Goal: Task Accomplishment & Management: Manage account settings

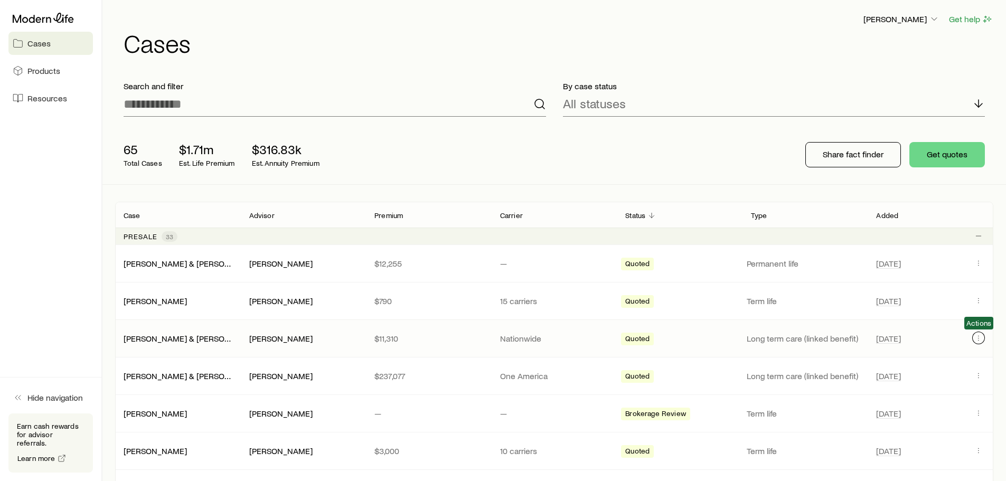
click at [980, 340] on icon "Client cases" at bounding box center [979, 338] width 8 height 8
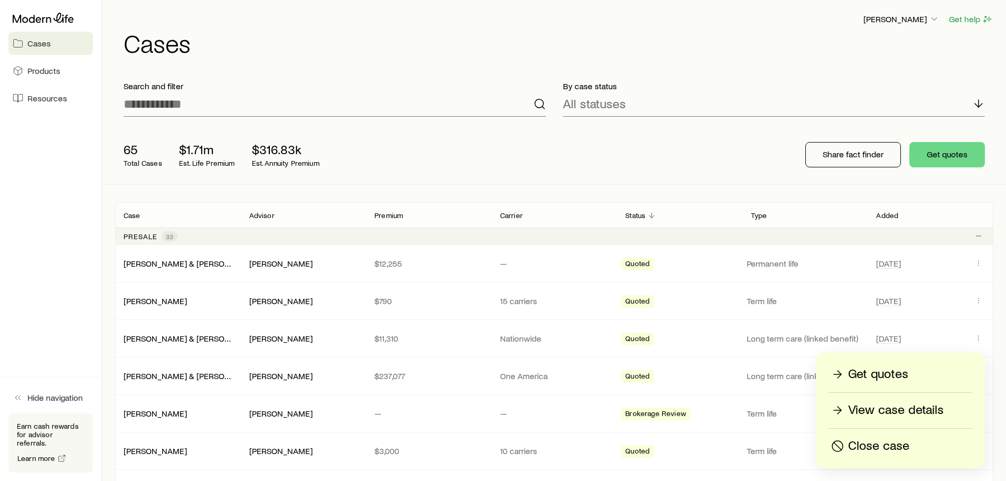
click at [887, 412] on p "View case details" at bounding box center [896, 410] width 96 height 17
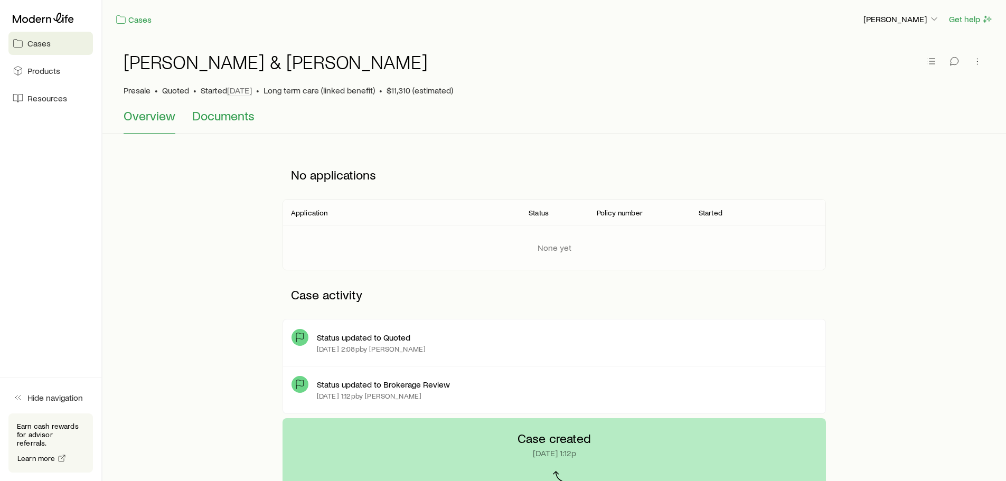
click at [218, 119] on span "Documents" at bounding box center [223, 115] width 62 height 15
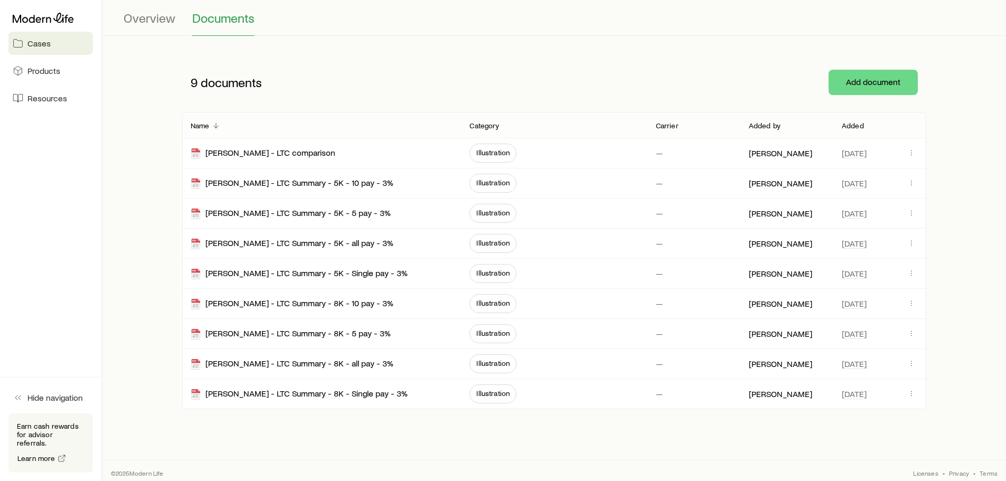
scroll to position [102, 0]
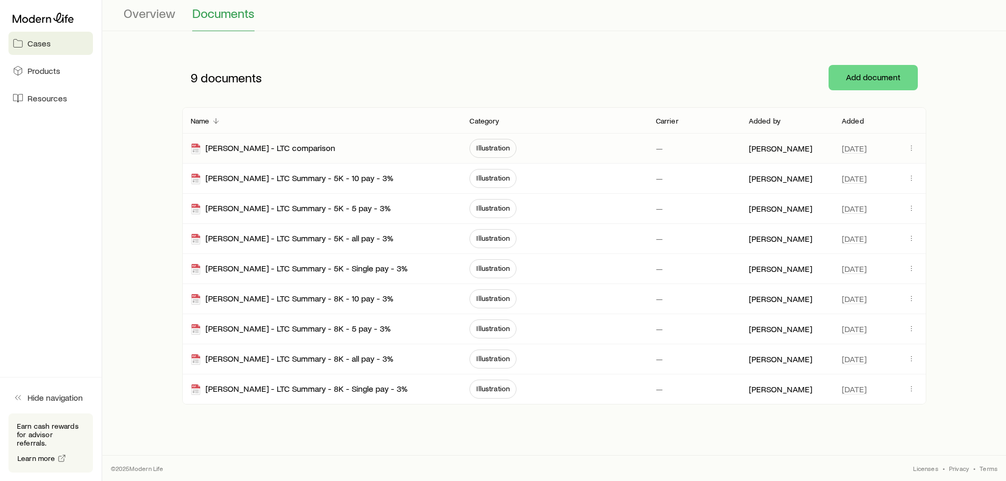
click at [498, 147] on span "Illustration" at bounding box center [493, 148] width 33 height 8
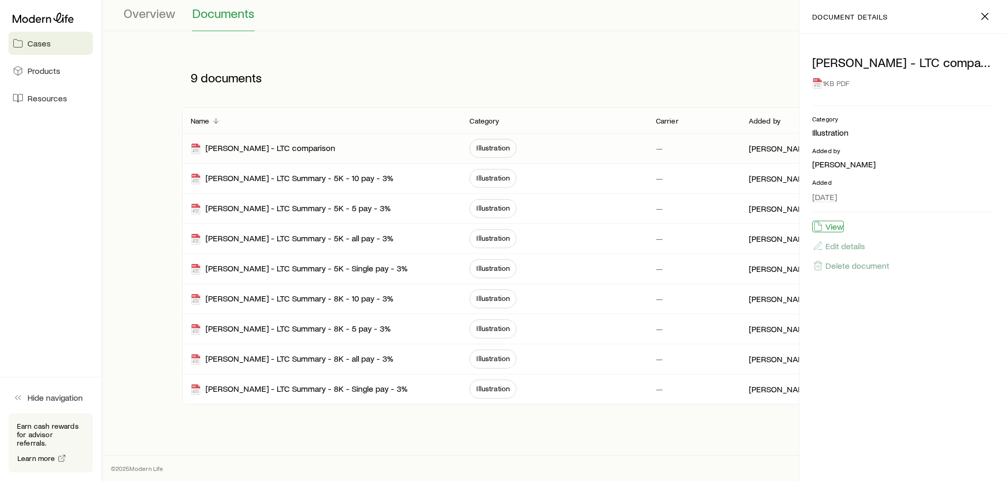
click at [819, 224] on icon "button" at bounding box center [818, 226] width 11 height 11
click at [498, 175] on span "Illustration" at bounding box center [493, 178] width 33 height 8
click at [826, 223] on button "View" at bounding box center [829, 227] width 32 height 12
click at [491, 181] on span "Illustration" at bounding box center [493, 178] width 33 height 8
click at [845, 225] on li "View" at bounding box center [903, 227] width 181 height 12
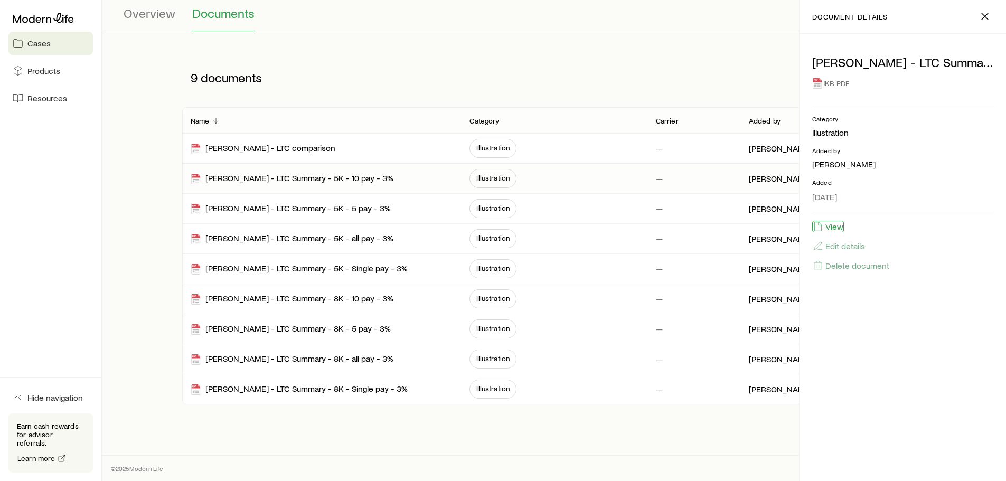
click at [828, 228] on button "View" at bounding box center [829, 227] width 32 height 12
